Goal: Transaction & Acquisition: Book appointment/travel/reservation

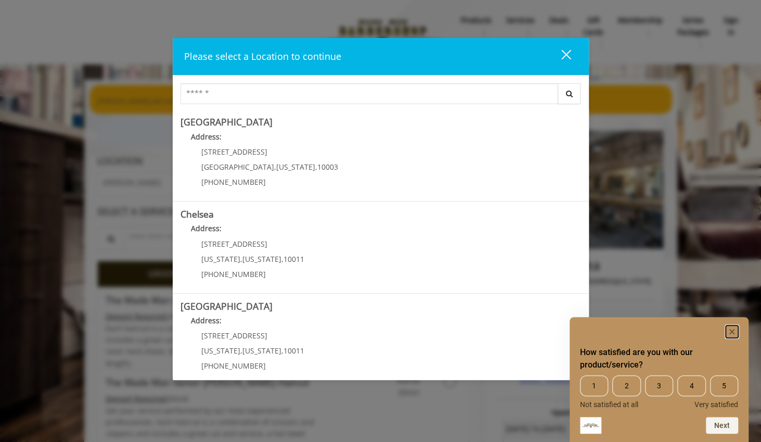
click at [731, 332] on icon "Hide survey" at bounding box center [732, 331] width 5 height 5
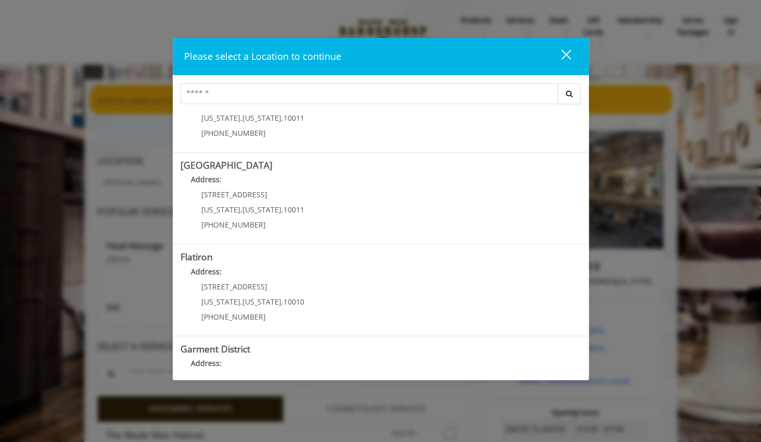
scroll to position [156, 0]
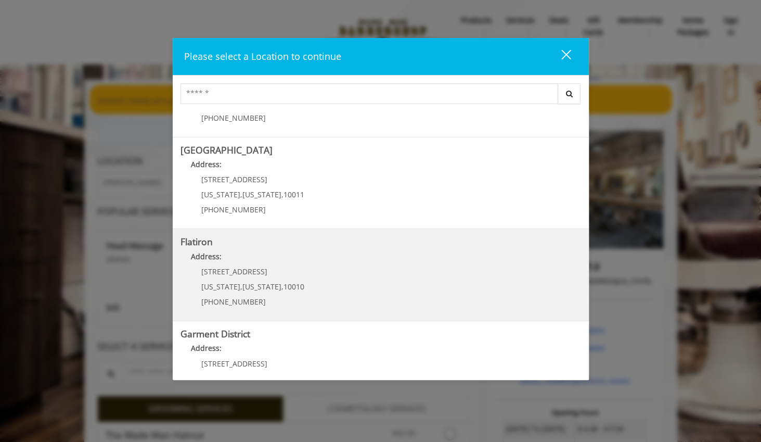
click at [234, 269] on span "[STREET_ADDRESS]" at bounding box center [234, 271] width 66 height 10
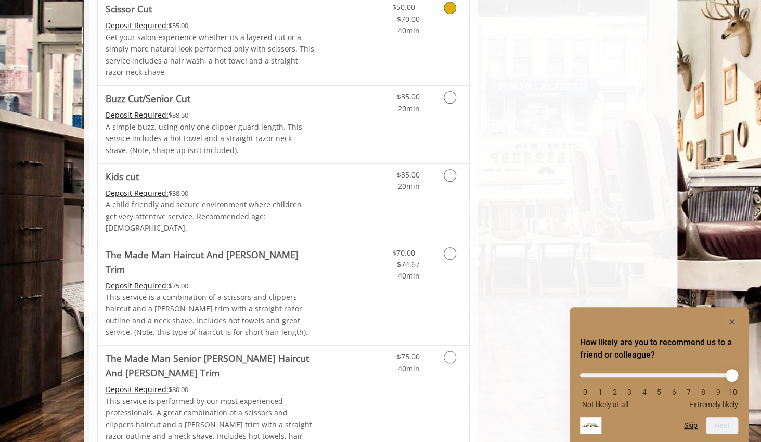
scroll to position [573, 0]
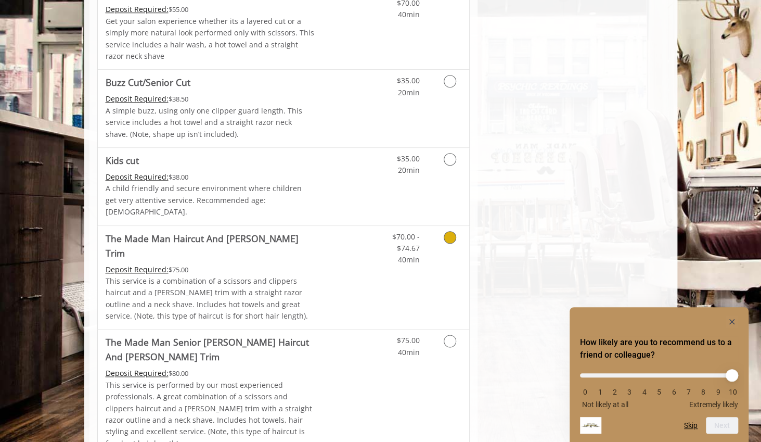
click at [223, 231] on Trim "The Made Man Haircut And [PERSON_NAME] Trim" at bounding box center [210, 245] width 209 height 29
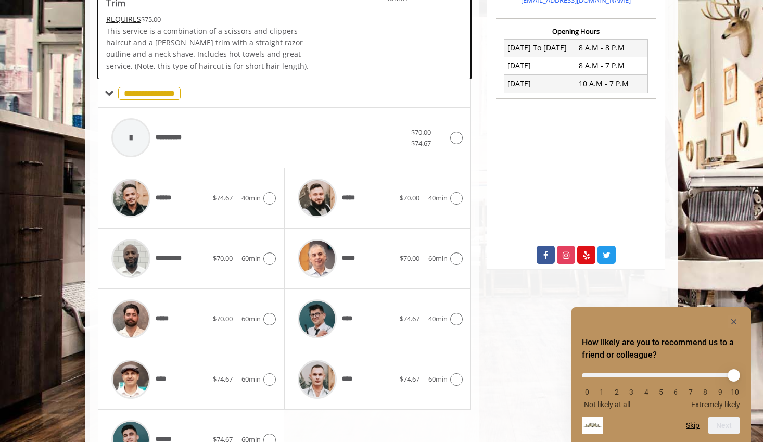
scroll to position [315, 0]
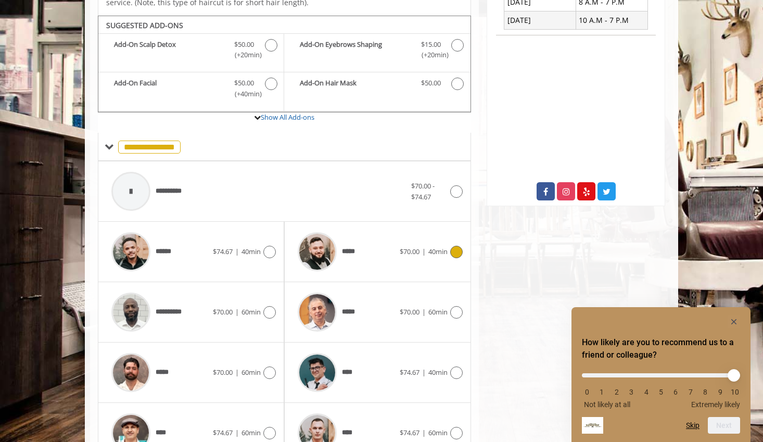
click at [392, 235] on div "*****" at bounding box center [346, 251] width 107 height 49
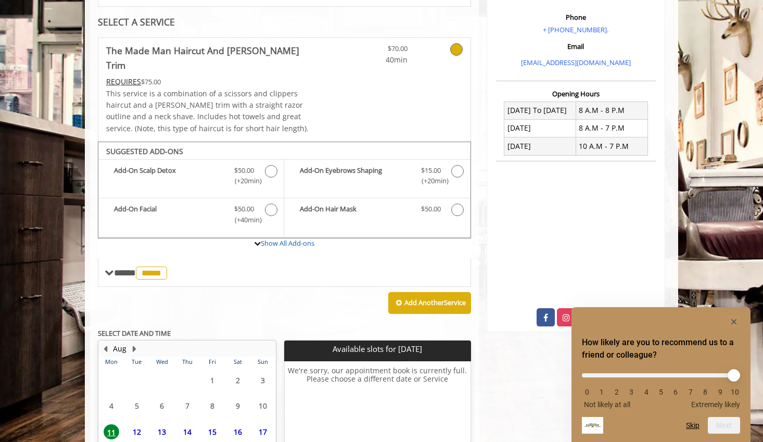
scroll to position [284, 0]
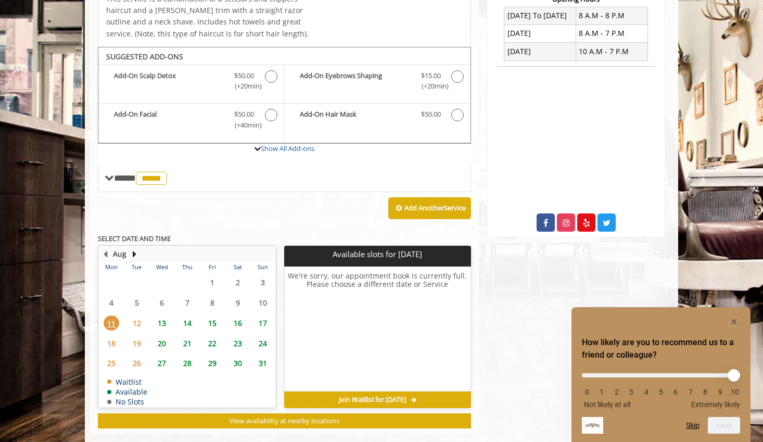
click at [164, 315] on span "13" at bounding box center [162, 322] width 16 height 15
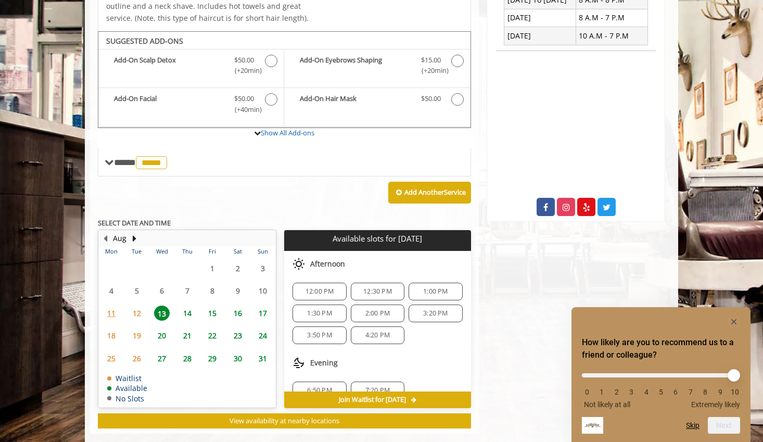
scroll to position [67, 0]
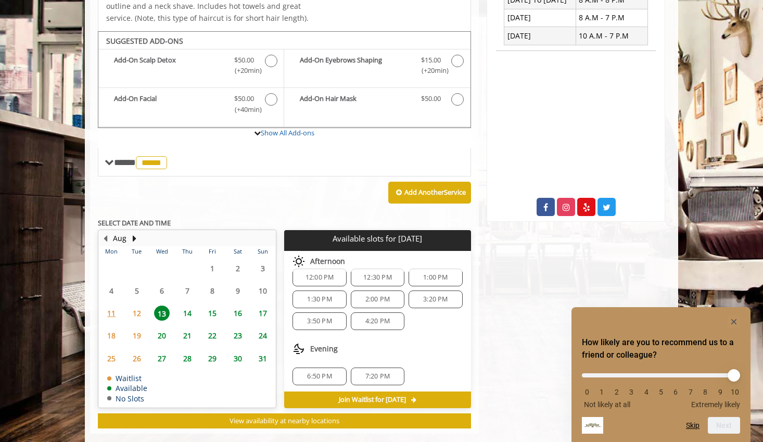
click at [191, 306] on span "14" at bounding box center [188, 313] width 16 height 15
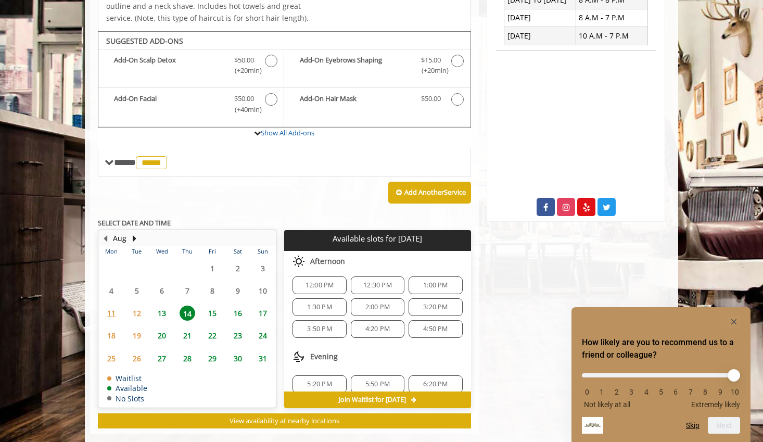
scroll to position [131, 0]
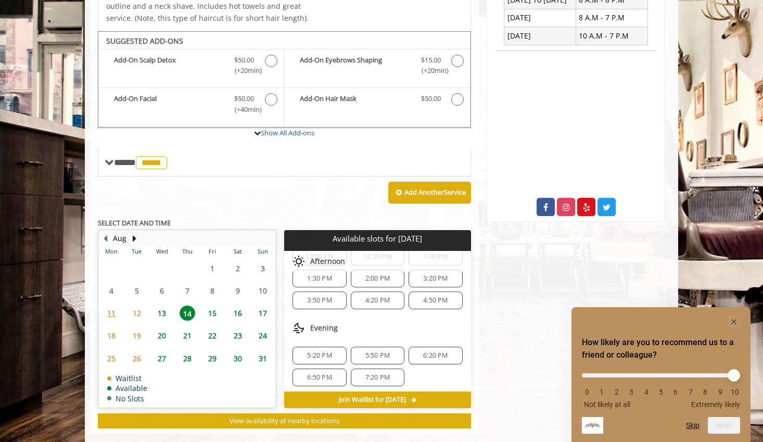
click at [162, 306] on span "13" at bounding box center [162, 313] width 16 height 15
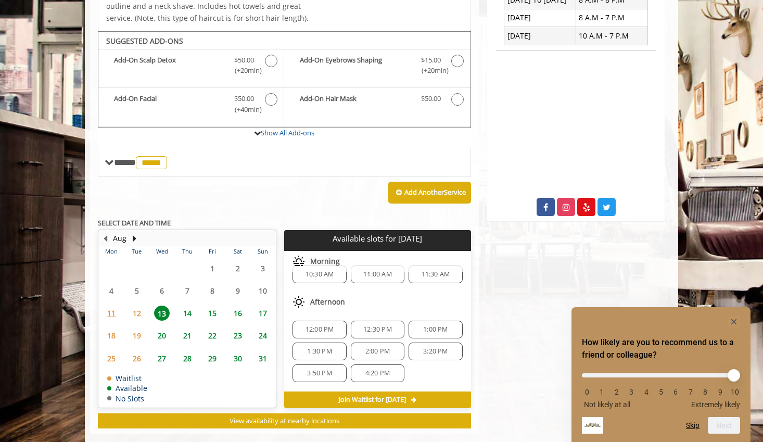
scroll to position [0, 0]
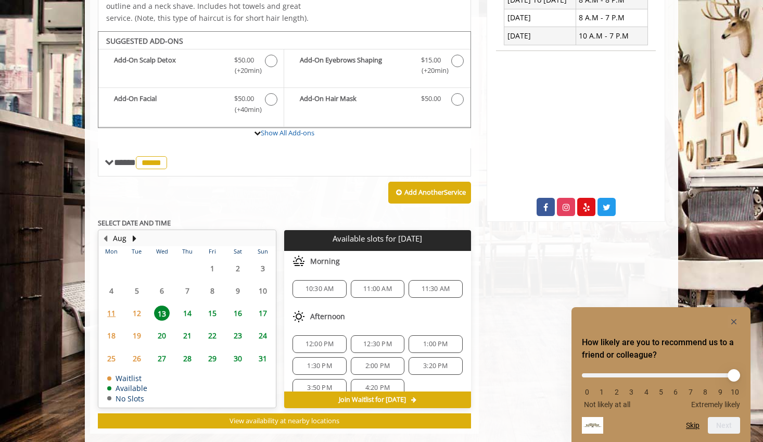
click at [188, 306] on span "14" at bounding box center [188, 313] width 16 height 15
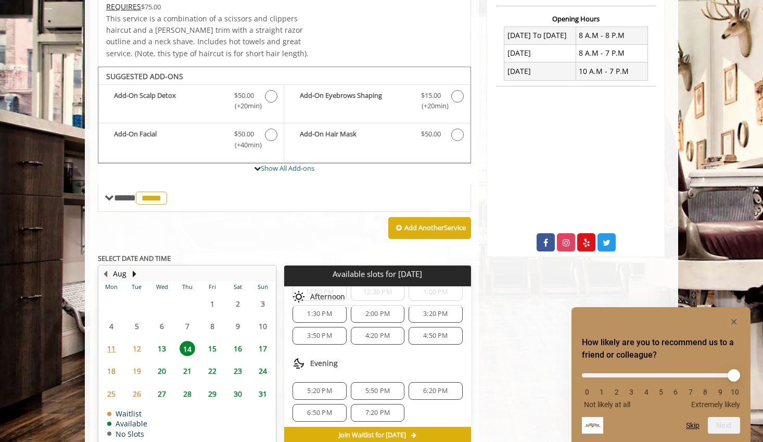
scroll to position [248, 0]
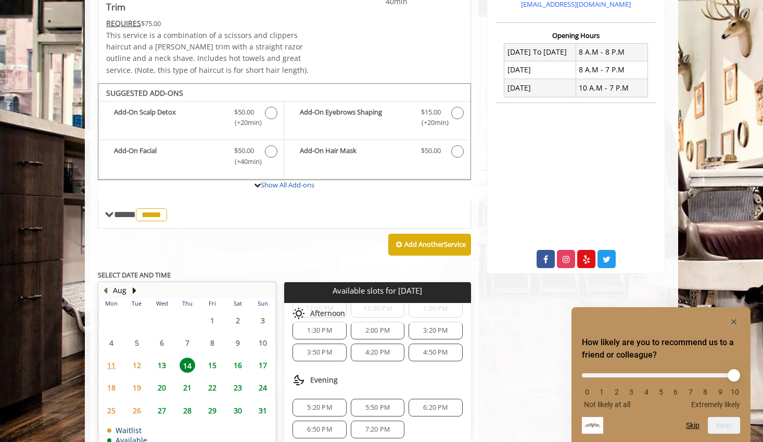
click at [318, 403] on span "5:20 PM" at bounding box center [319, 407] width 24 height 8
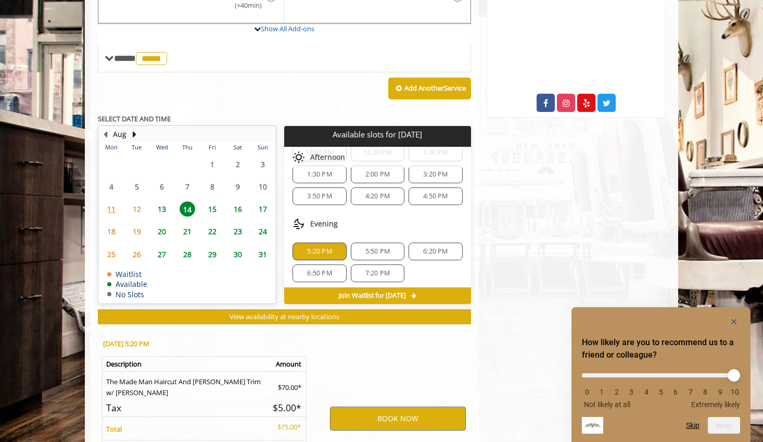
scroll to position [487, 0]
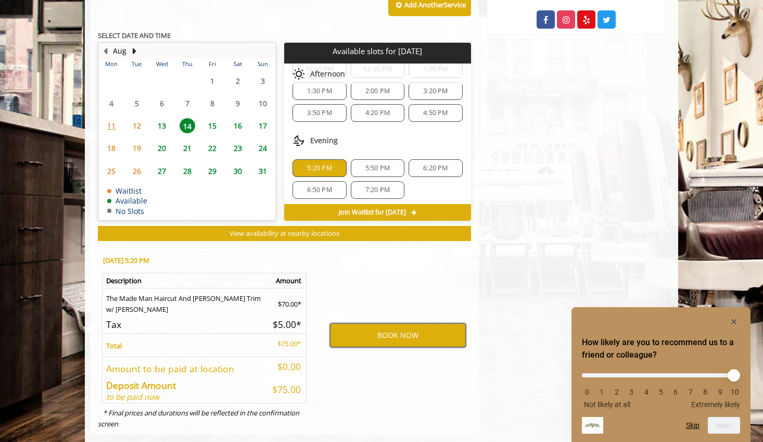
click at [384, 323] on button "BOOK NOW" at bounding box center [398, 335] width 136 height 24
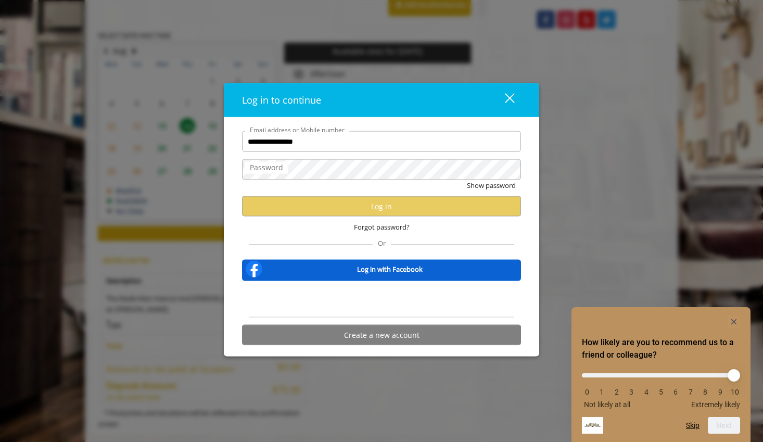
type input "**********"
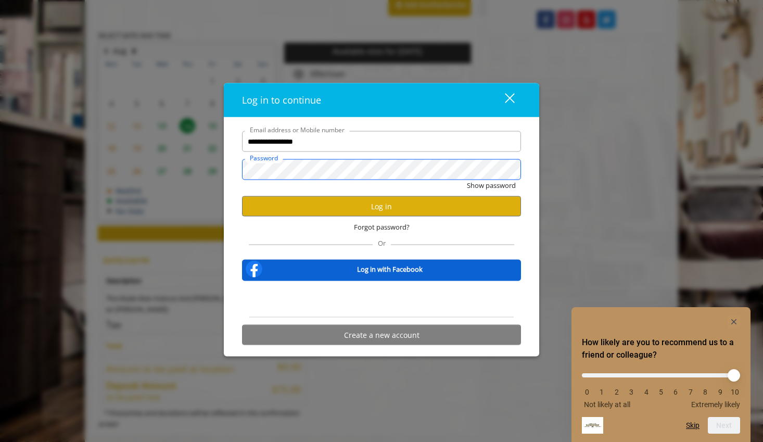
click at [467, 180] on button "Show password" at bounding box center [491, 185] width 49 height 11
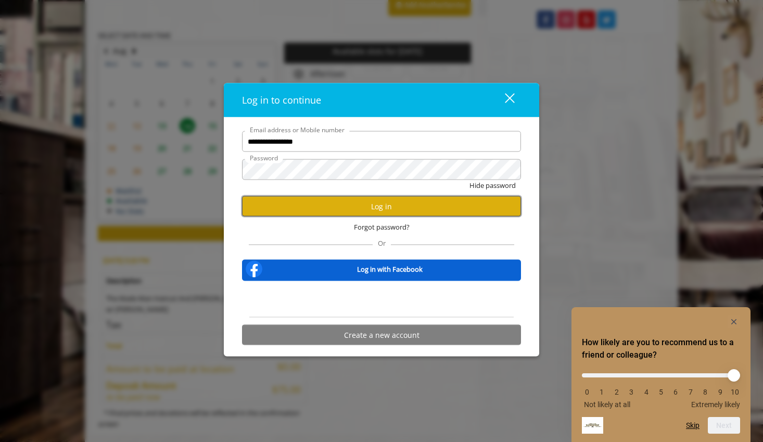
click at [395, 210] on button "Log in" at bounding box center [381, 206] width 279 height 20
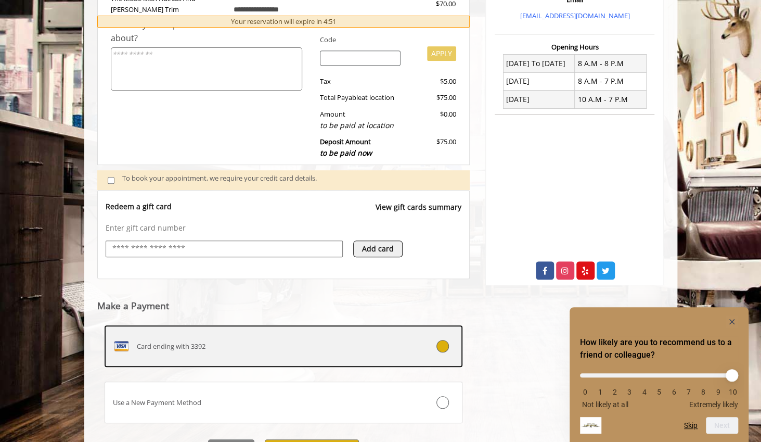
scroll to position [291, 0]
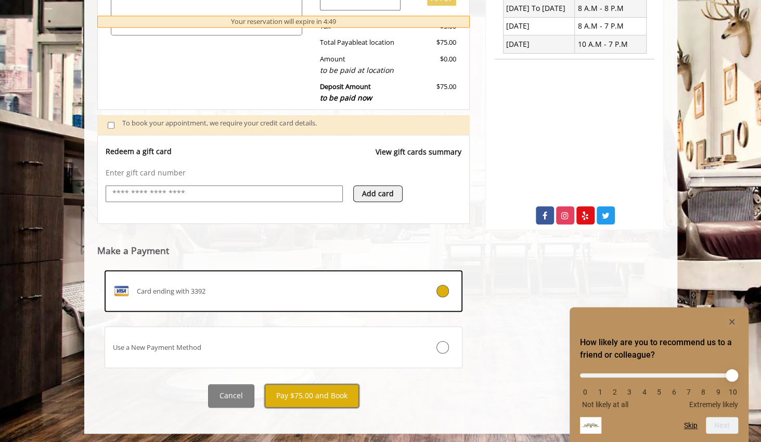
click at [313, 397] on button "Pay $75.00 and Book" at bounding box center [312, 395] width 94 height 23
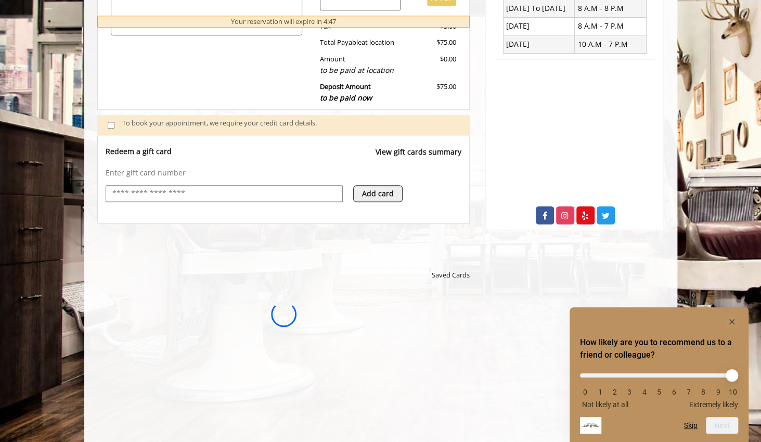
scroll to position [0, 0]
